Goal: Navigation & Orientation: Find specific page/section

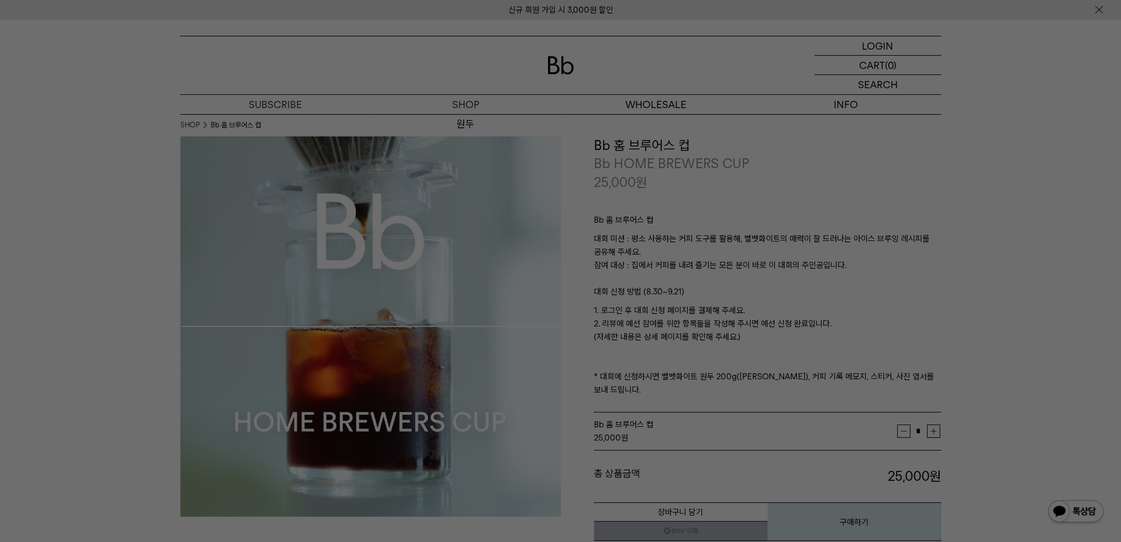
click at [826, 113] on div at bounding box center [560, 271] width 1121 height 542
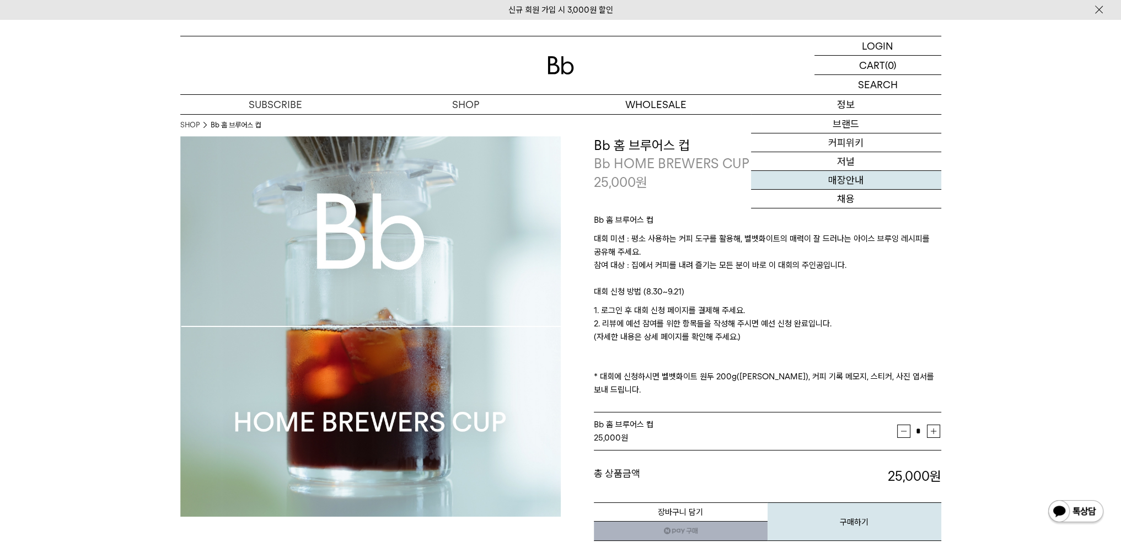
click at [840, 183] on link "매장안내" at bounding box center [846, 180] width 190 height 19
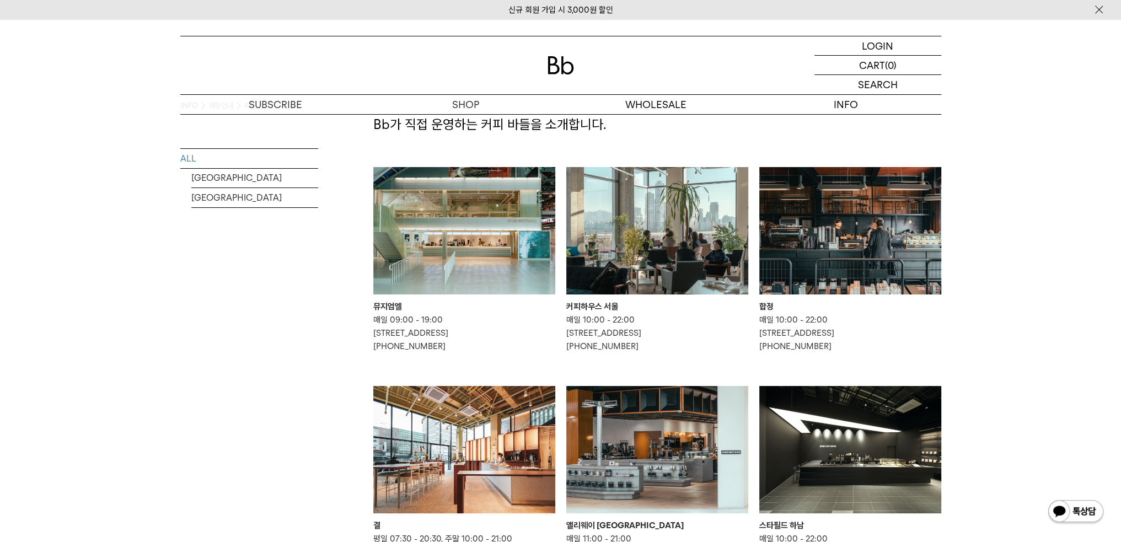
scroll to position [110, 0]
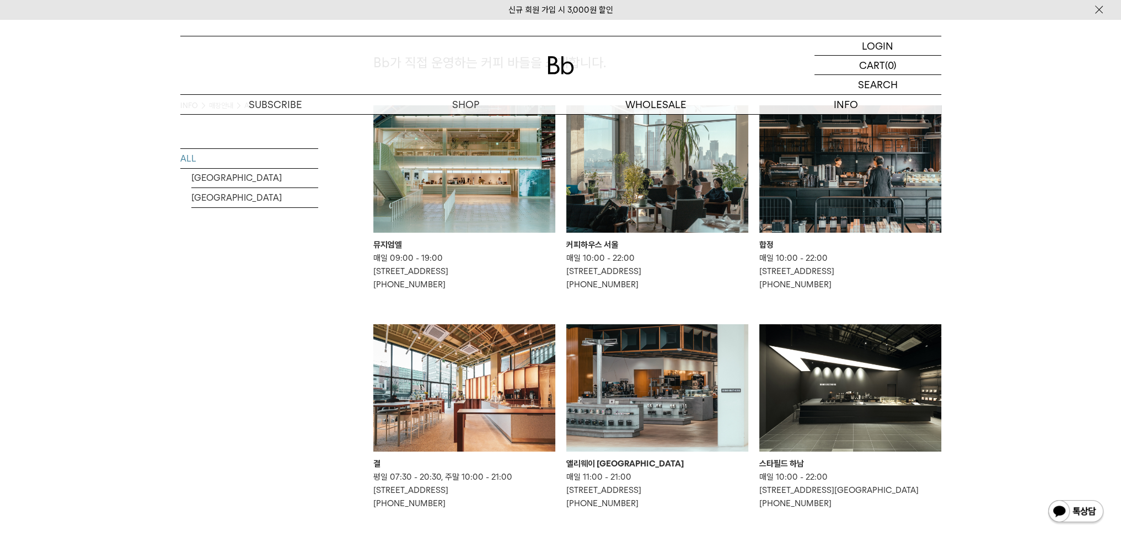
click at [458, 371] on img at bounding box center [464, 387] width 182 height 127
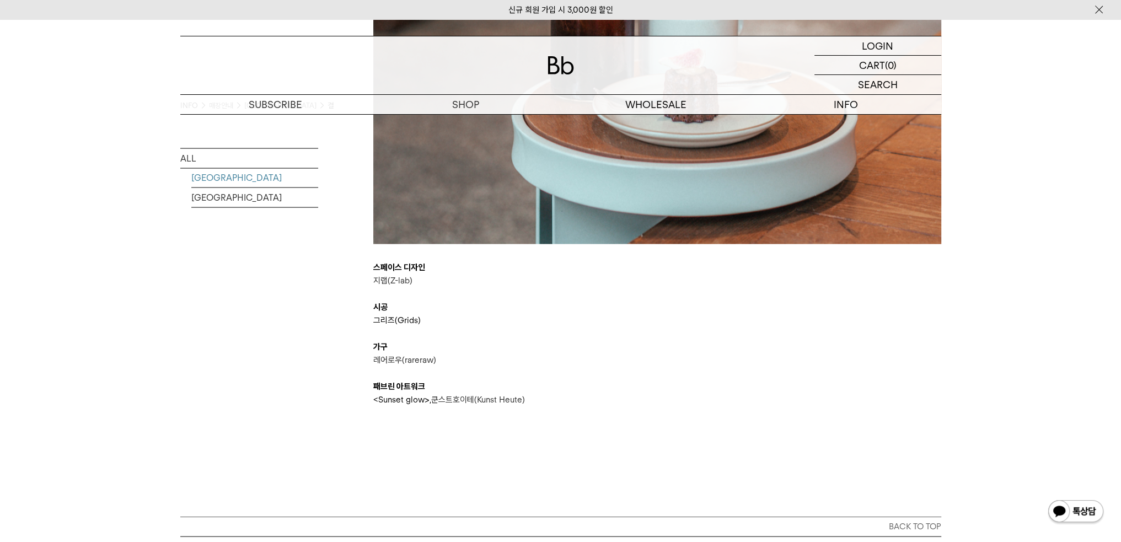
scroll to position [3126, 0]
